Goal: Navigation & Orientation: Find specific page/section

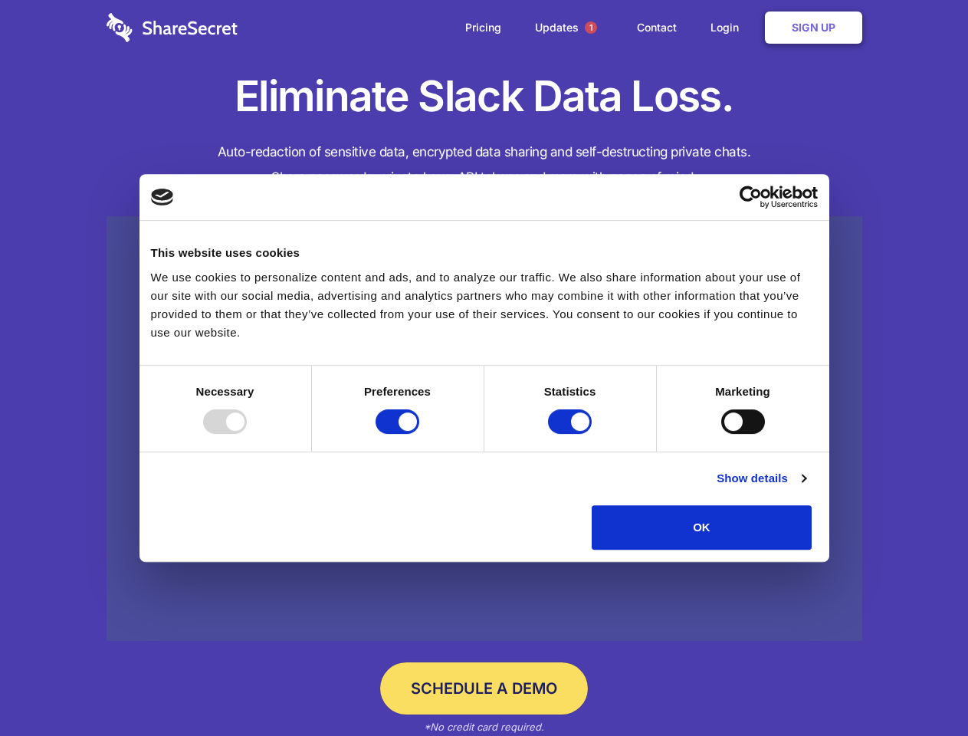
click at [247, 434] on div at bounding box center [225, 421] width 44 height 25
click at [419, 434] on input "Preferences" at bounding box center [397, 421] width 44 height 25
checkbox input "false"
click at [572, 434] on input "Statistics" at bounding box center [570, 421] width 44 height 25
checkbox input "false"
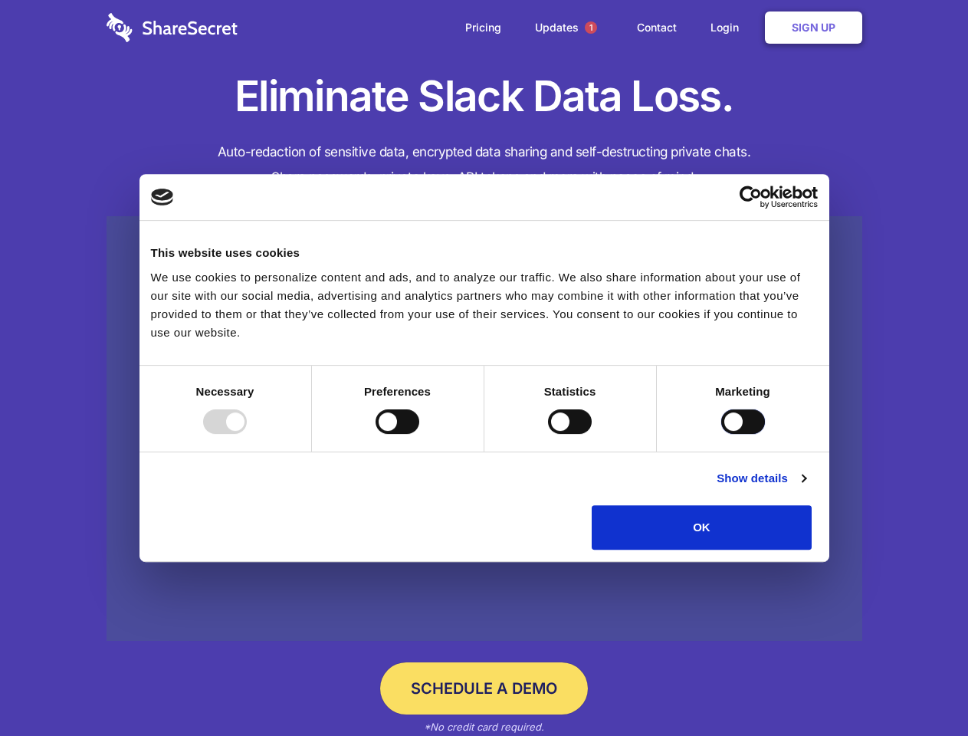
click at [721, 434] on input "Marketing" at bounding box center [743, 421] width 44 height 25
checkbox input "true"
click at [805, 487] on link "Show details" at bounding box center [760, 478] width 89 height 18
click at [0, 0] on li "Necessary 7 Necessary cookies help make a website usable by enabling basic func…" at bounding box center [0, 0] width 0 height 0
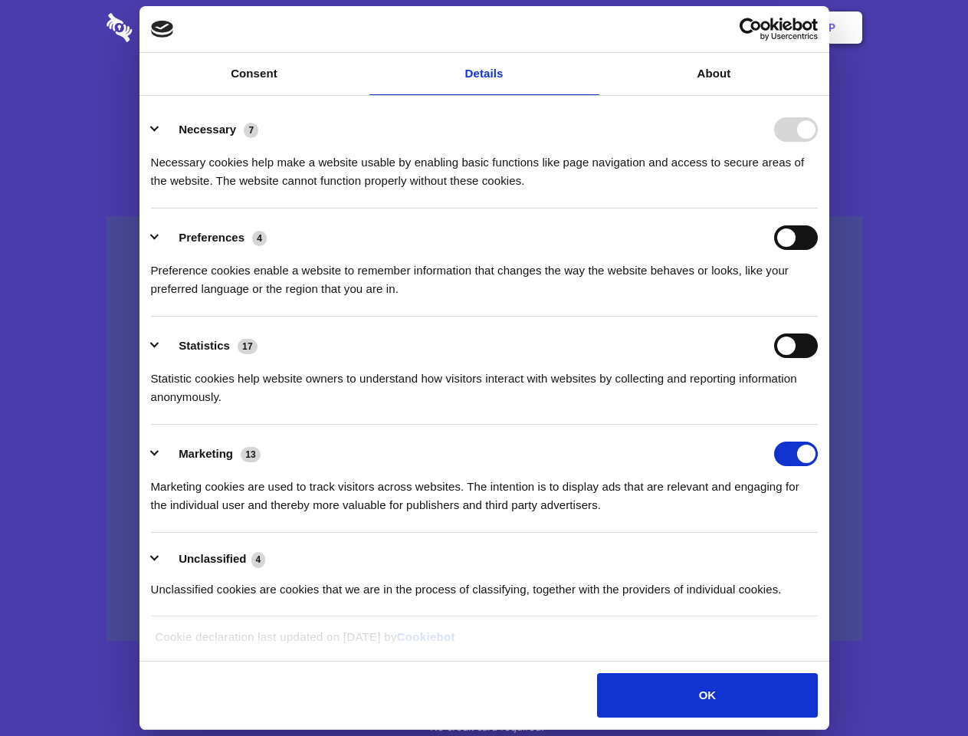
click at [590, 28] on span "1" at bounding box center [591, 27] width 12 height 12
